Goal: Communication & Community: Answer question/provide support

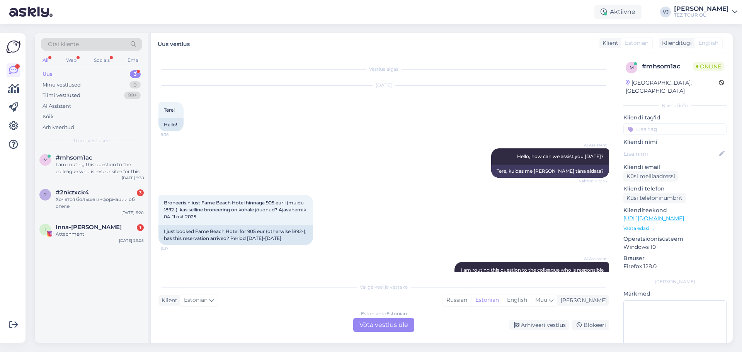
scroll to position [56, 0]
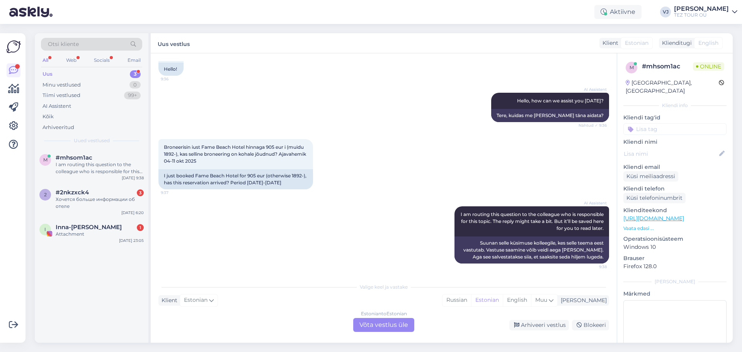
click at [384, 324] on div "Estonian to Estonian Võta vestlus üle" at bounding box center [383, 325] width 61 height 14
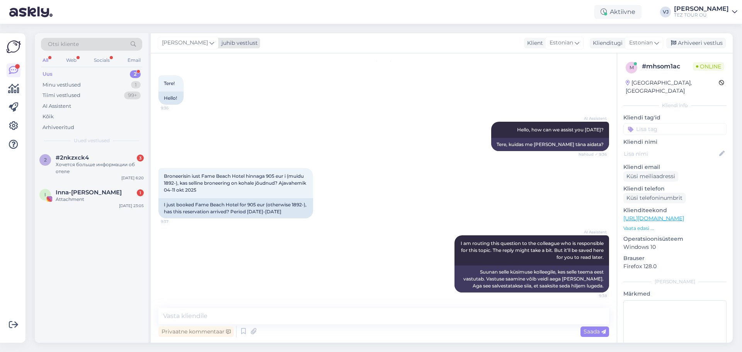
click at [209, 45] on icon at bounding box center [211, 43] width 5 height 8
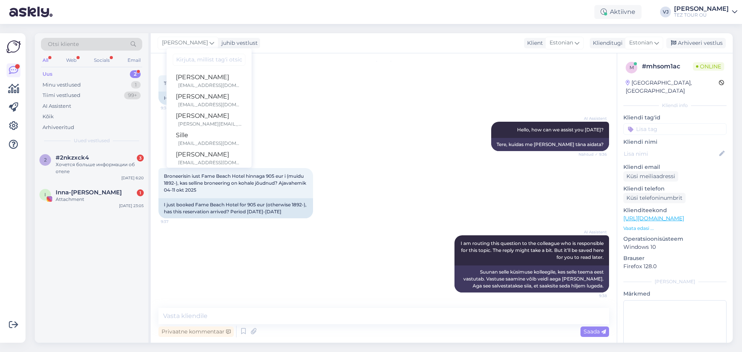
scroll to position [122, 0]
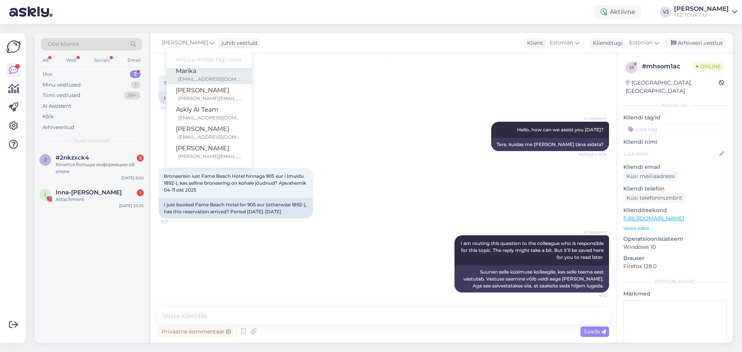
click at [221, 71] on div "Marika" at bounding box center [209, 70] width 66 height 9
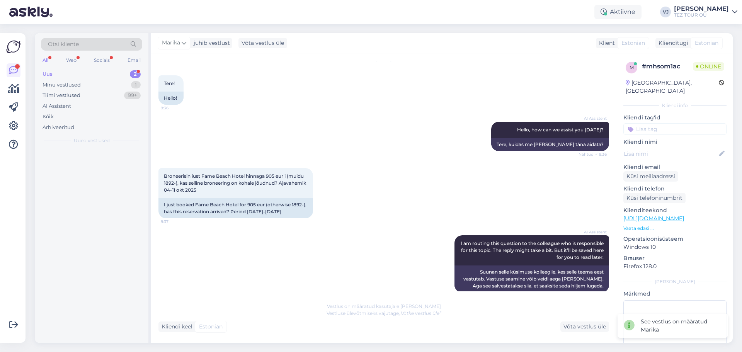
scroll to position [36, 0]
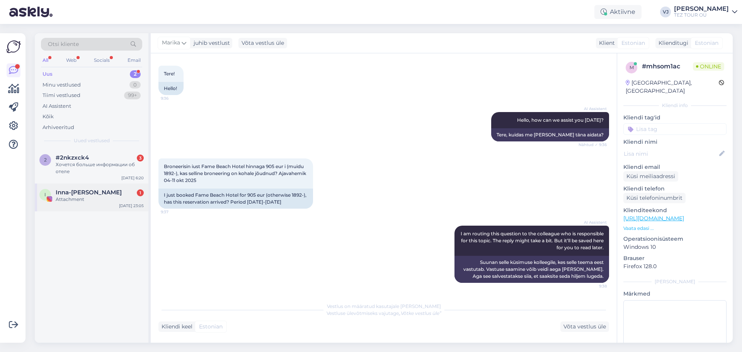
click at [117, 194] on div "Inna-[PERSON_NAME] 1" at bounding box center [100, 192] width 88 height 7
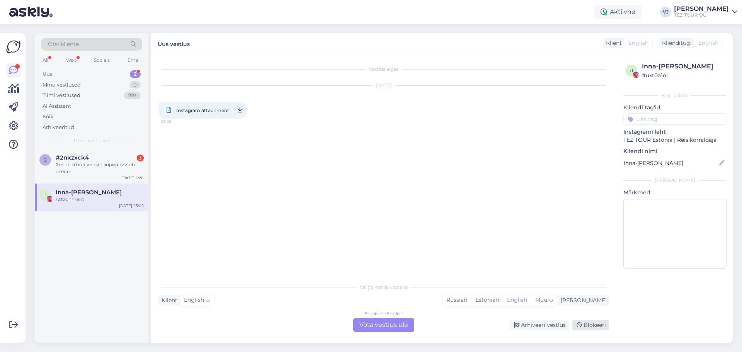
click at [584, 324] on div "Blokeeri" at bounding box center [590, 325] width 37 height 10
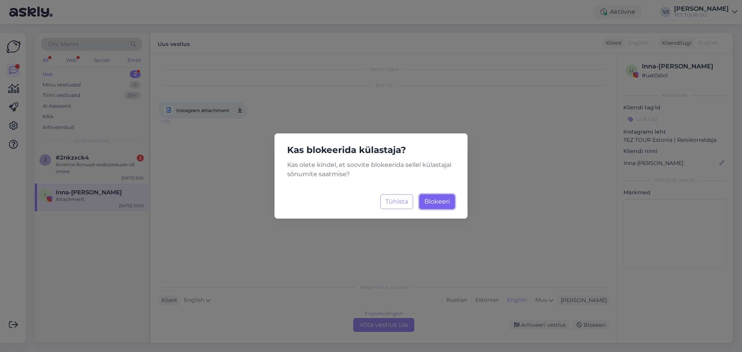
click at [423, 202] on button "Blokeeri Laadimine..." at bounding box center [437, 201] width 36 height 15
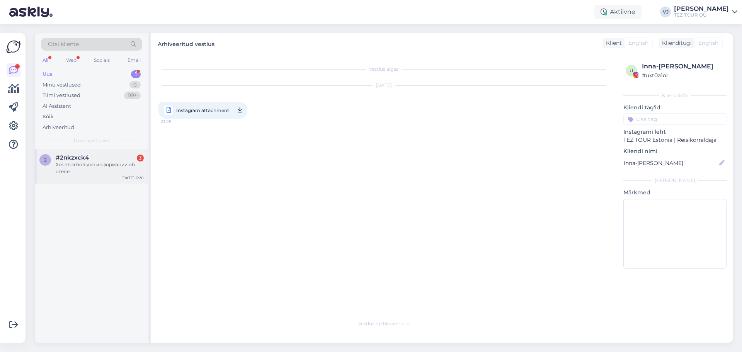
click at [97, 170] on div "Хочется больше информации об отеле" at bounding box center [100, 168] width 88 height 14
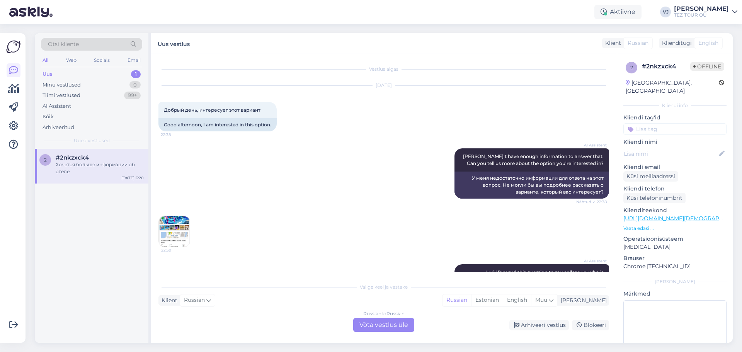
scroll to position [142, 0]
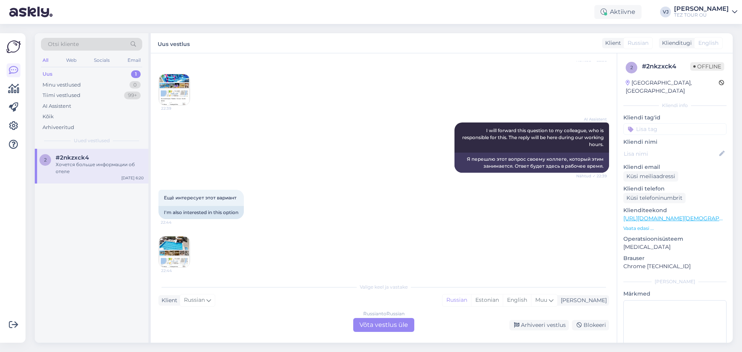
click at [182, 90] on img at bounding box center [174, 89] width 31 height 31
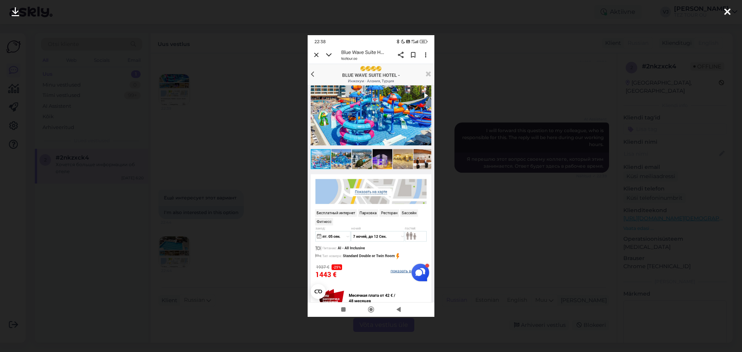
click at [172, 146] on div at bounding box center [371, 176] width 742 height 352
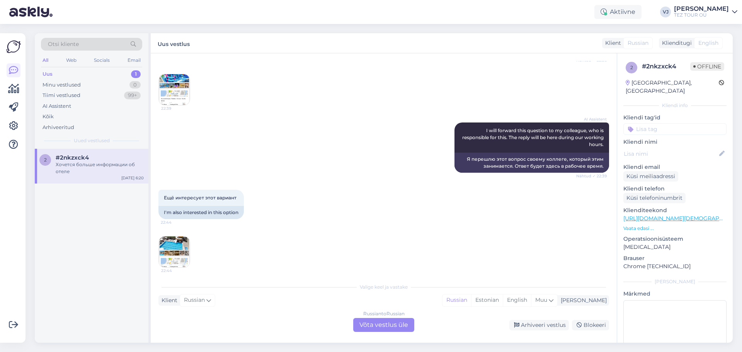
click at [176, 254] on img at bounding box center [174, 251] width 31 height 31
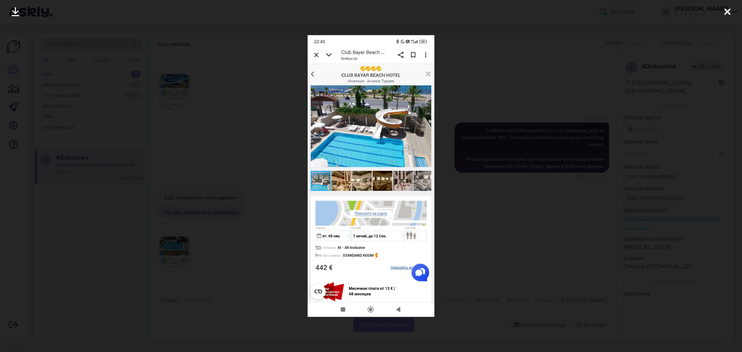
click at [224, 214] on div at bounding box center [371, 176] width 742 height 352
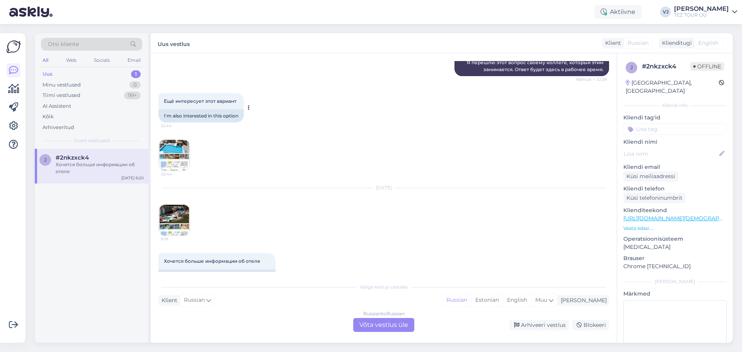
scroll to position [257, 0]
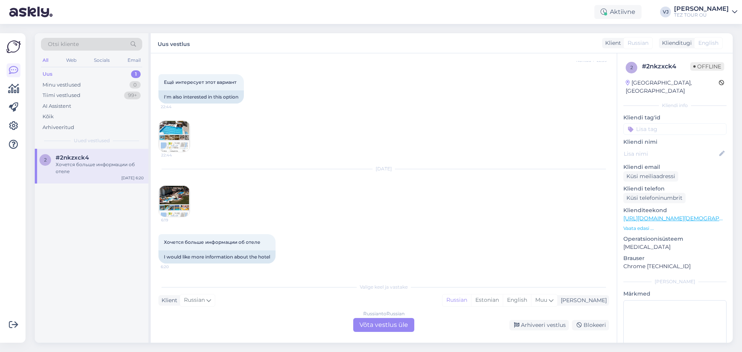
click at [681, 123] on input at bounding box center [674, 129] width 103 height 12
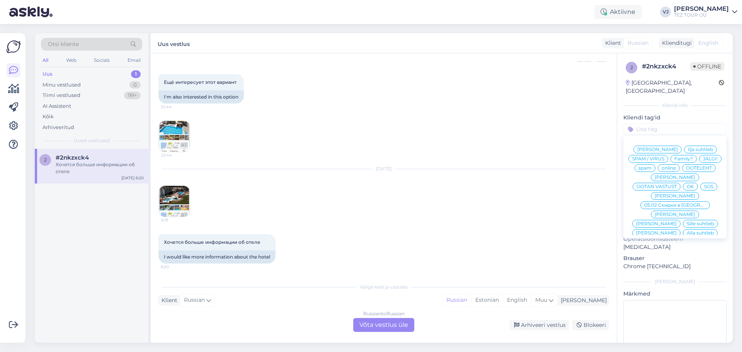
click at [686, 194] on span "[PERSON_NAME]" at bounding box center [674, 196] width 41 height 5
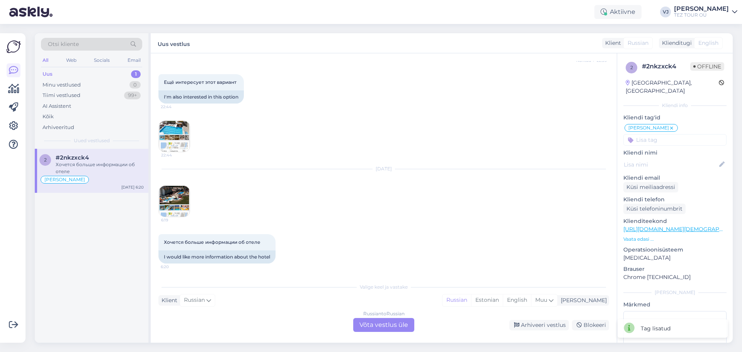
click at [364, 322] on div "Russian to Russian Võta vestlus üle" at bounding box center [383, 325] width 61 height 14
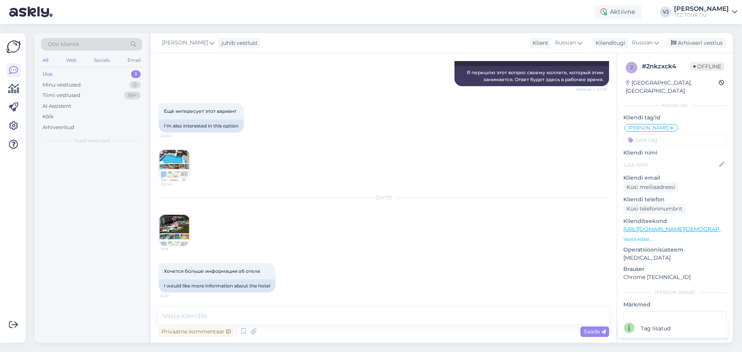
scroll to position [228, 0]
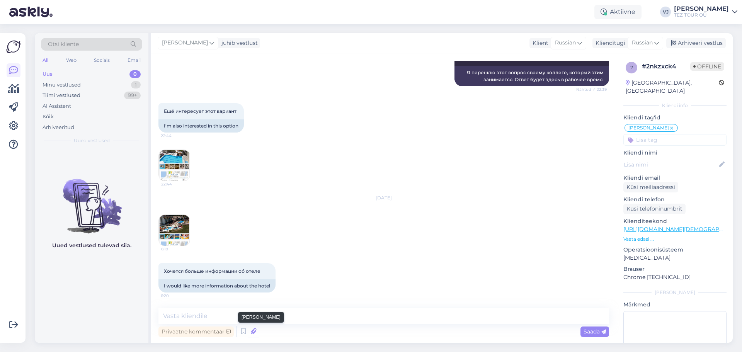
click at [251, 332] on icon at bounding box center [253, 332] width 11 height 12
click at [246, 332] on icon at bounding box center [243, 332] width 9 height 12
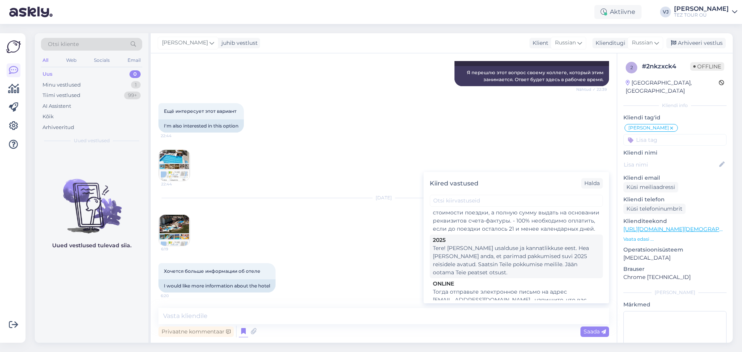
scroll to position [283, 0]
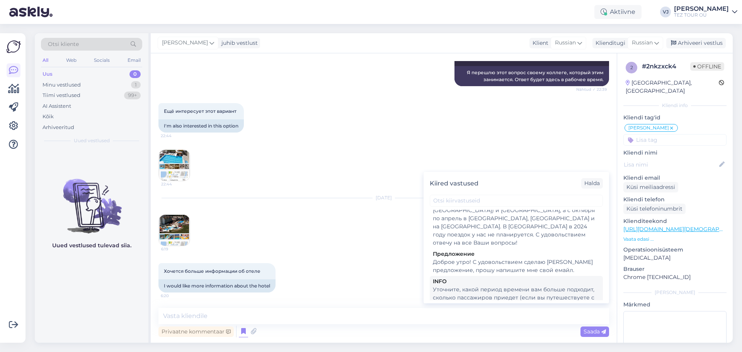
click at [496, 285] on div "Уточните, какой период времени вам больше подходит, сколько пассажиров приедет …" at bounding box center [516, 313] width 167 height 57
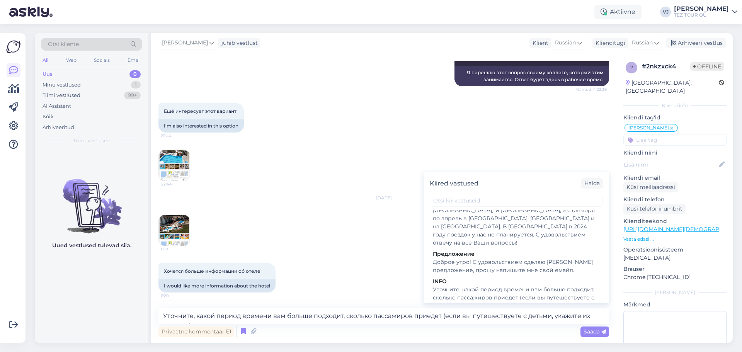
scroll to position [257, 0]
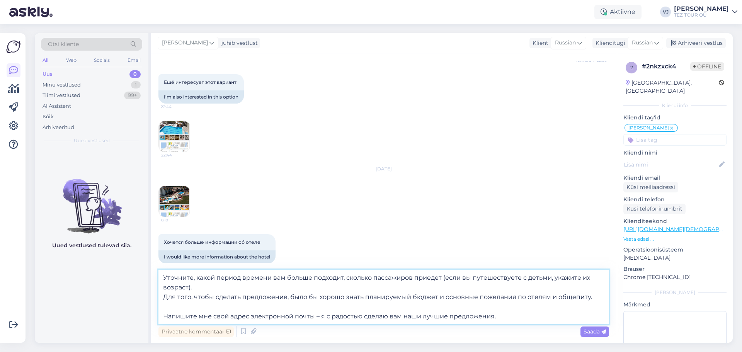
drag, startPoint x: 164, startPoint y: 274, endPoint x: 170, endPoint y: 277, distance: 6.7
click at [164, 274] on textarea "Уточните, какой период времени вам больше подходит, сколько пассажиров приедет …" at bounding box center [383, 297] width 450 height 54
type textarea "Доброе утро! Уточните, какой период времени вам больше подходит, сколько пассаж…"
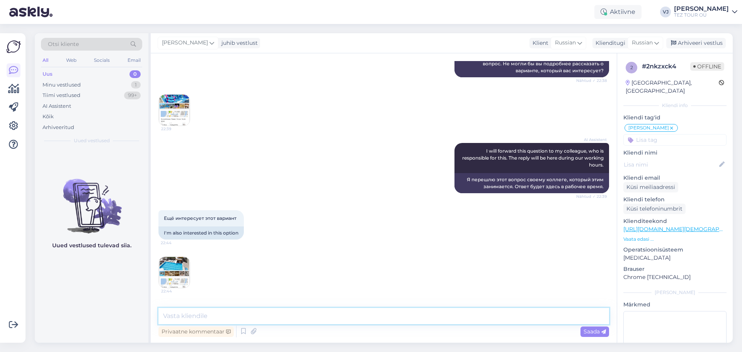
scroll to position [0, 0]
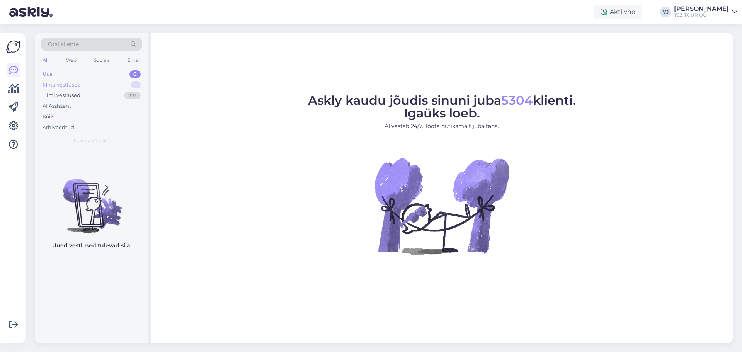
click at [121, 87] on div "Minu vestlused 1" at bounding box center [91, 85] width 101 height 11
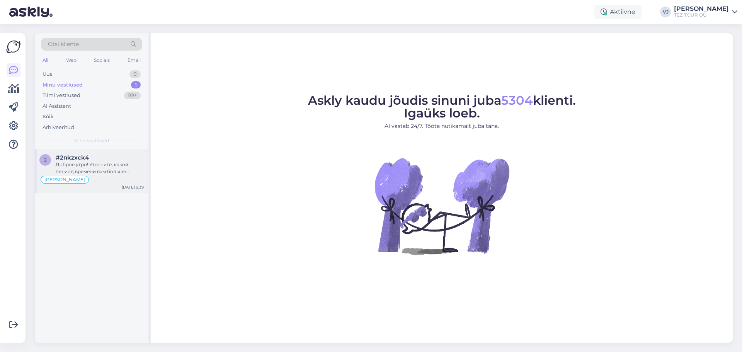
click at [119, 156] on div "#2nkzxck4" at bounding box center [100, 157] width 88 height 7
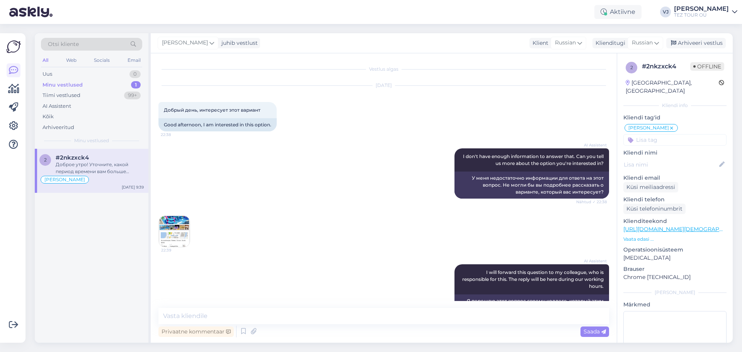
scroll to position [324, 0]
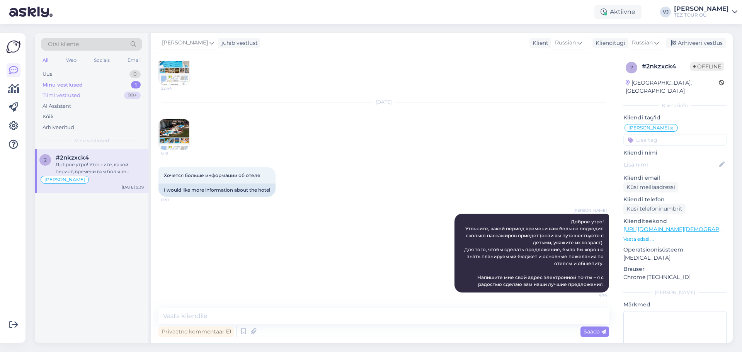
click at [91, 95] on div "Tiimi vestlused 99+" at bounding box center [91, 95] width 101 height 11
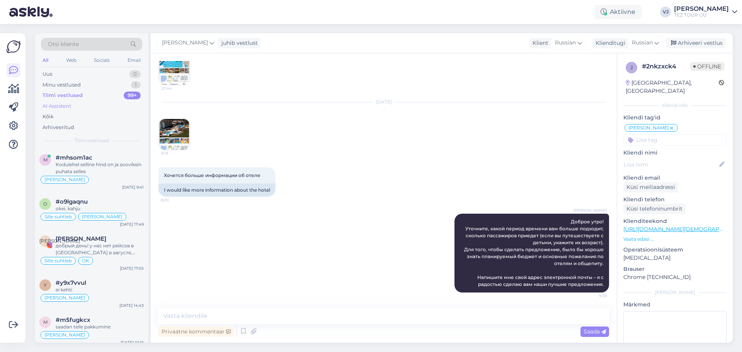
click at [79, 103] on div "AI Assistent" at bounding box center [91, 106] width 101 height 11
